Goal: Task Accomplishment & Management: Use online tool/utility

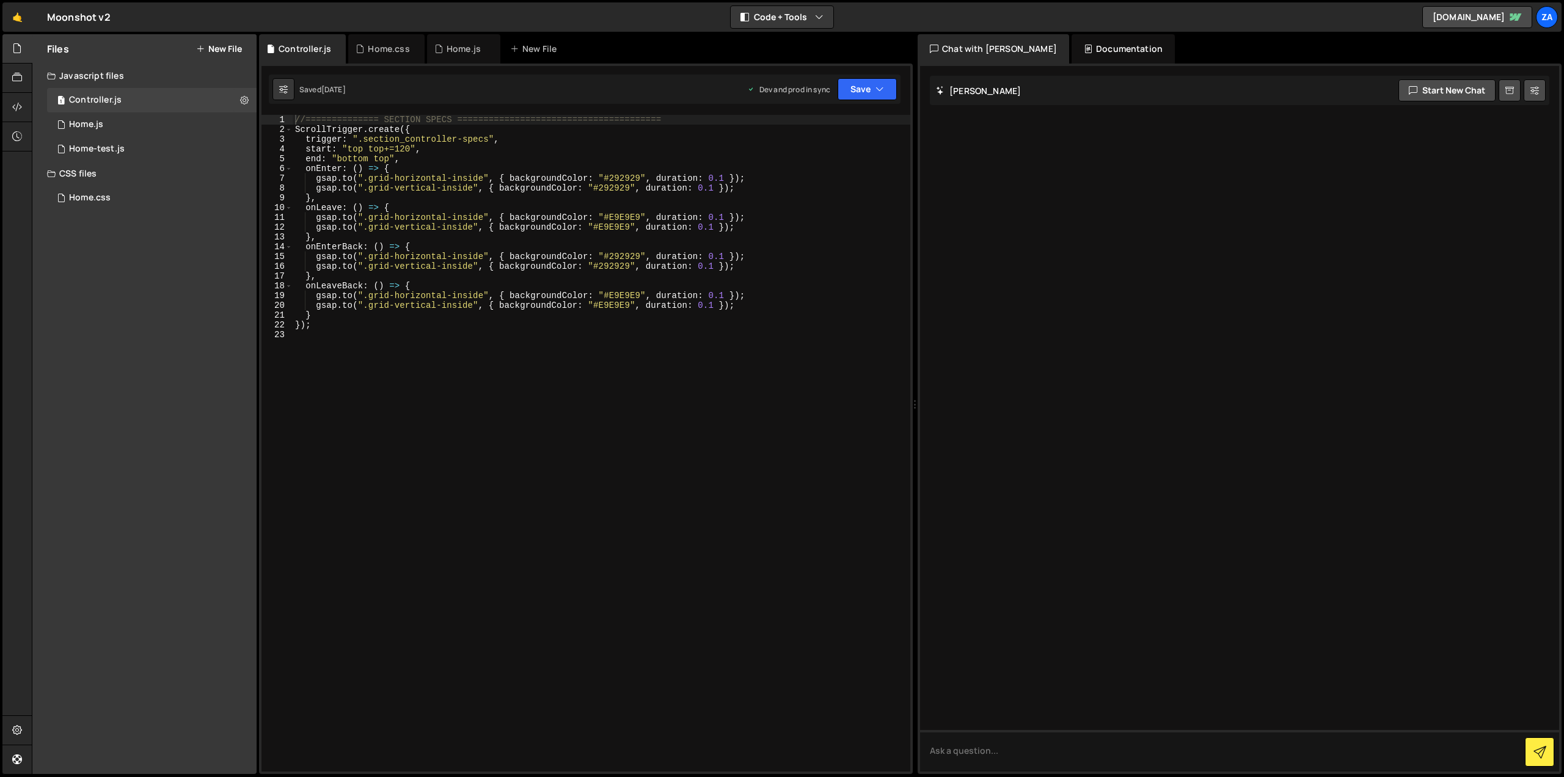
click at [391, 158] on div "//============== SECTION SPECS ======================================= ScrollTr…" at bounding box center [602, 453] width 618 height 676
drag, startPoint x: 370, startPoint y: 147, endPoint x: 410, endPoint y: 149, distance: 40.4
click at [410, 149] on div "//============== SECTION SPECS ======================================= ScrollTr…" at bounding box center [602, 453] width 618 height 676
drag, startPoint x: 375, startPoint y: 160, endPoint x: 388, endPoint y: 159, distance: 13.5
click at [388, 159] on div "//============== SECTION SPECS ======================================= ScrollTr…" at bounding box center [602, 453] width 618 height 676
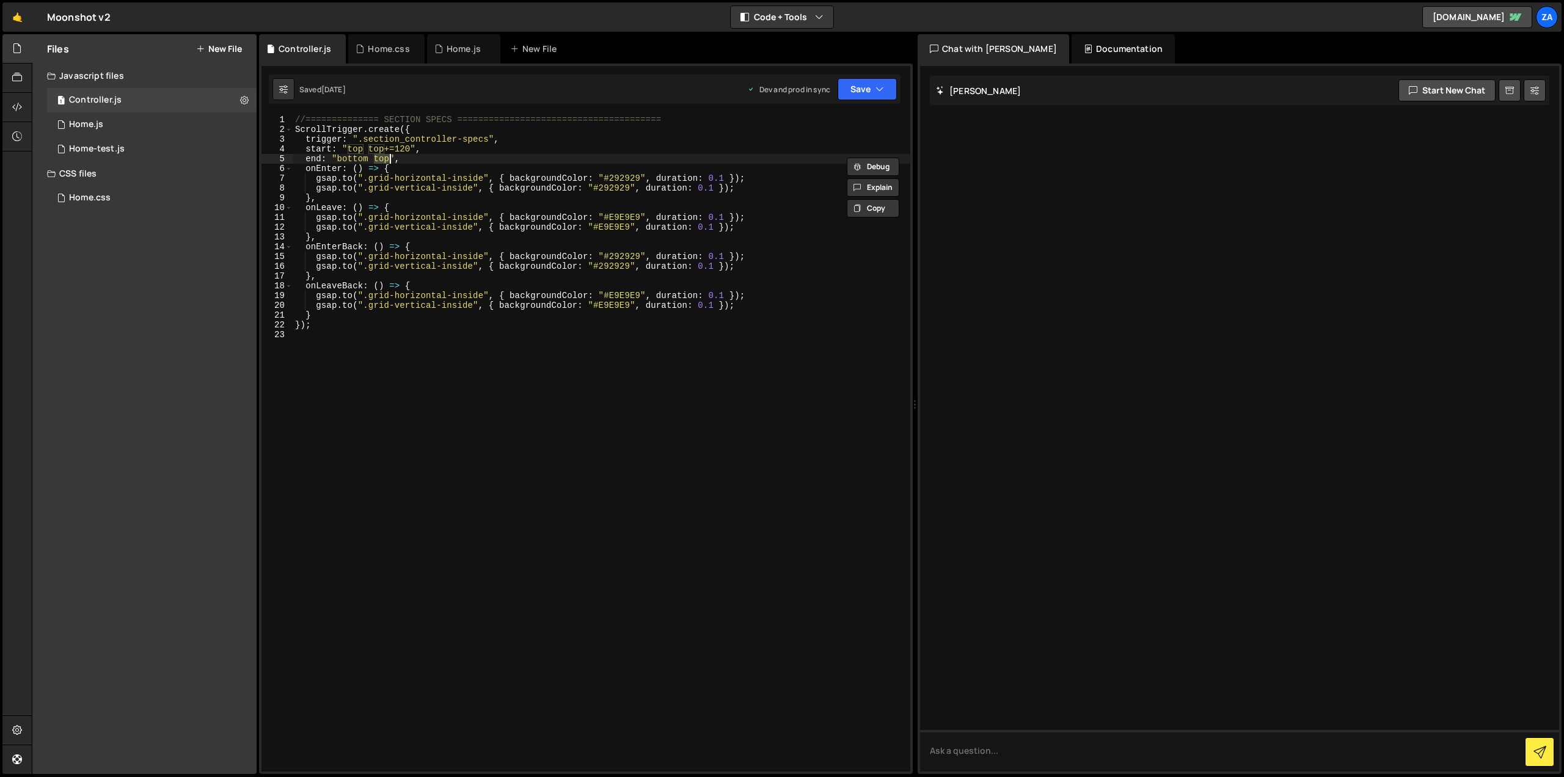
paste textarea "+=120"
click at [839, 82] on button "Save" at bounding box center [866, 89] width 59 height 22
click at [833, 110] on button "Save to Staging S Saved [DATE]" at bounding box center [825, 127] width 147 height 40
click at [886, 89] on button "Save" at bounding box center [866, 89] width 59 height 22
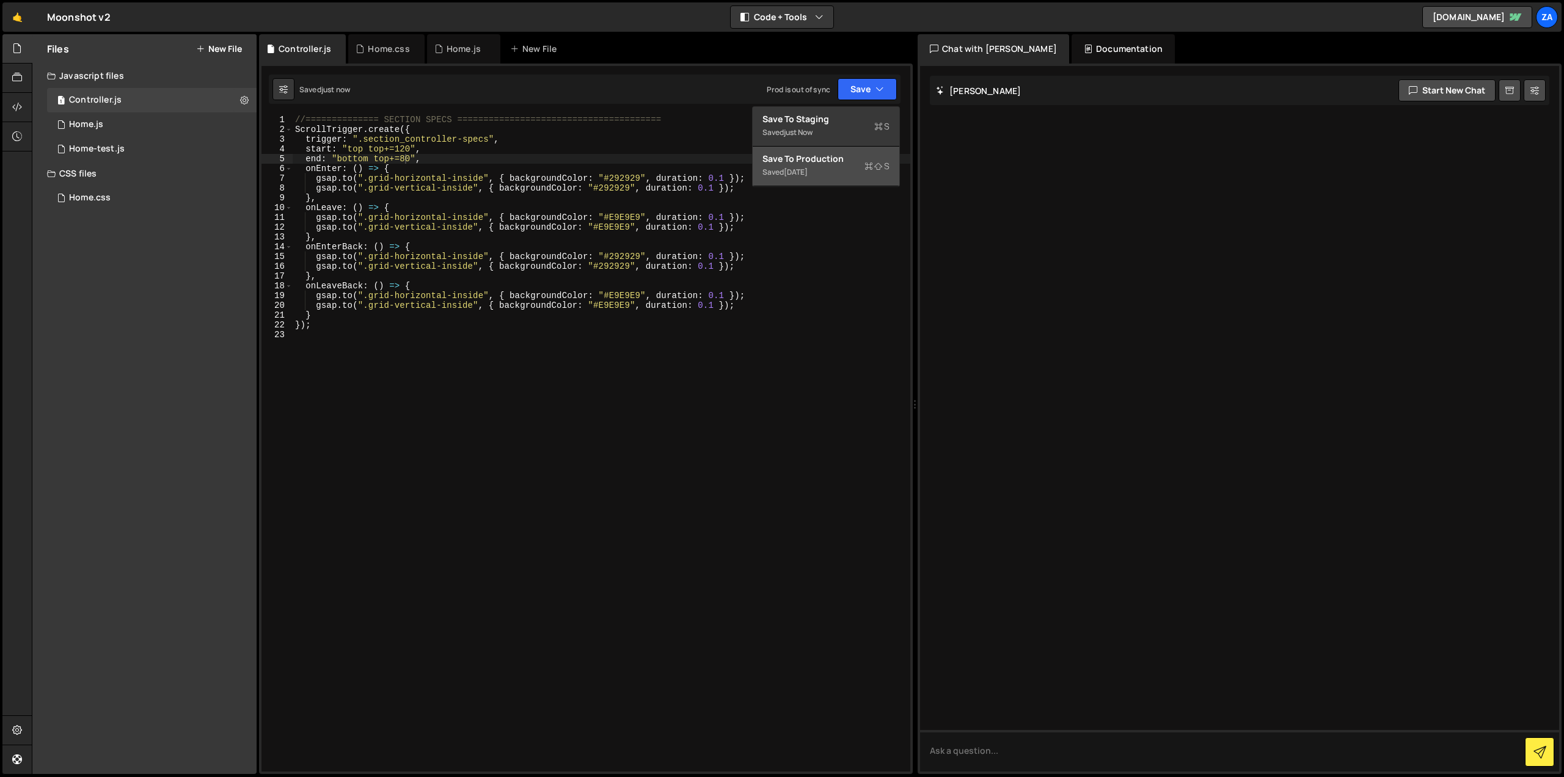
click at [864, 165] on icon at bounding box center [868, 166] width 9 height 12
click at [406, 149] on div "//============== SECTION SPECS ======================================= ScrollTr…" at bounding box center [602, 453] width 618 height 676
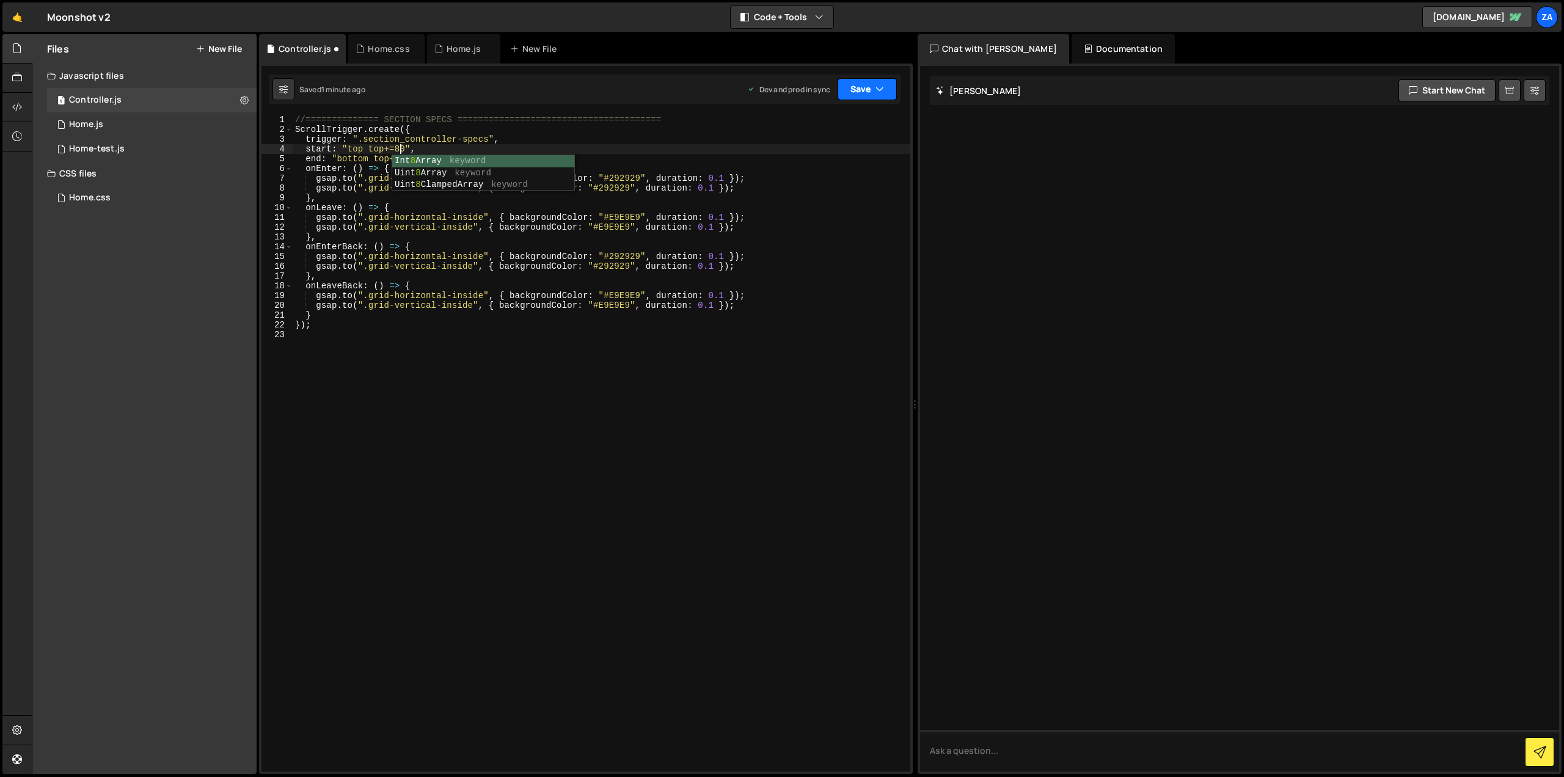
type textarea "start: "top top+=80","
click at [884, 91] on button "Save" at bounding box center [866, 89] width 59 height 22
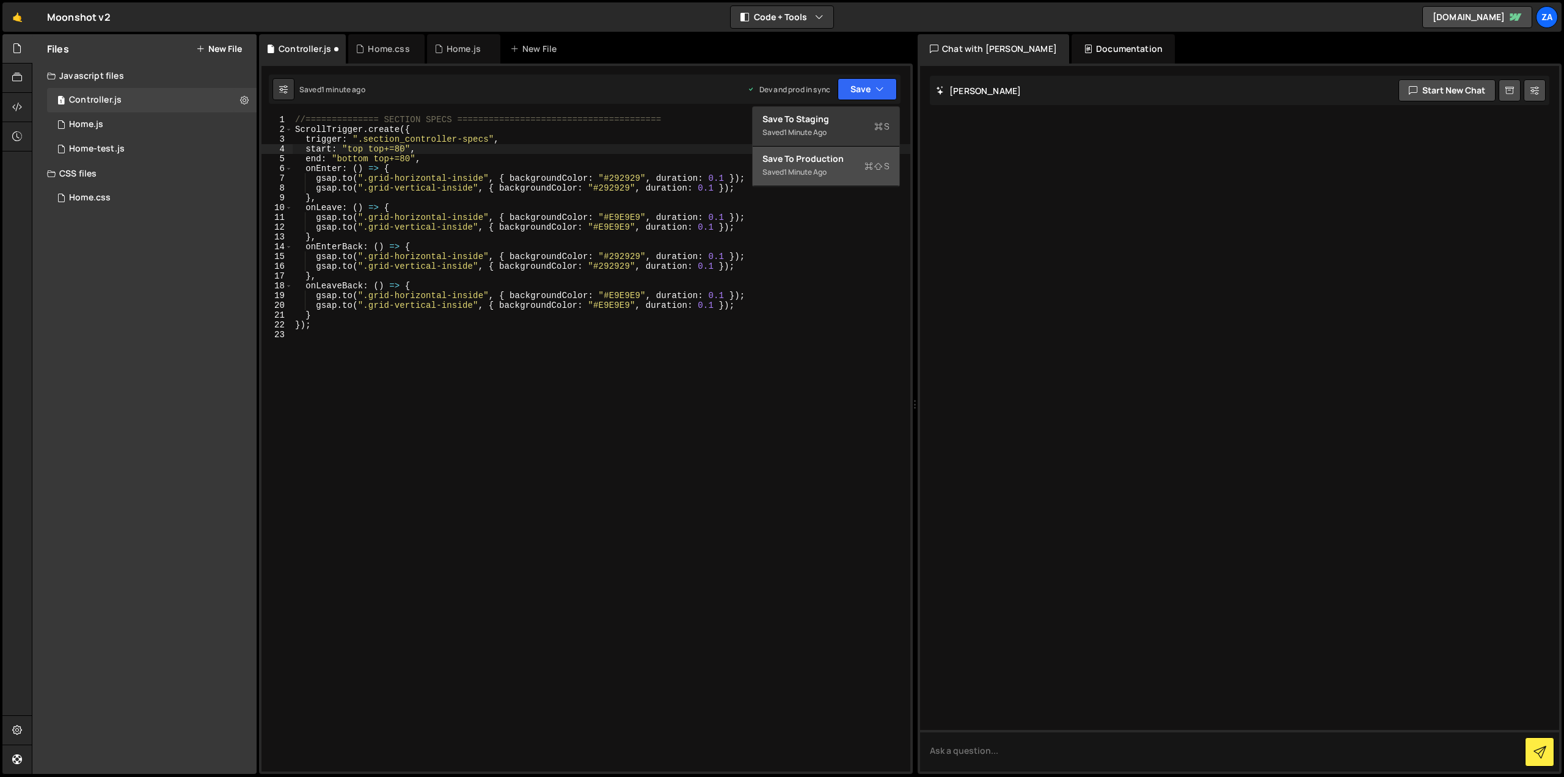
click at [853, 159] on div "Save to Production S" at bounding box center [825, 159] width 127 height 12
